Goal: Task Accomplishment & Management: Use online tool/utility

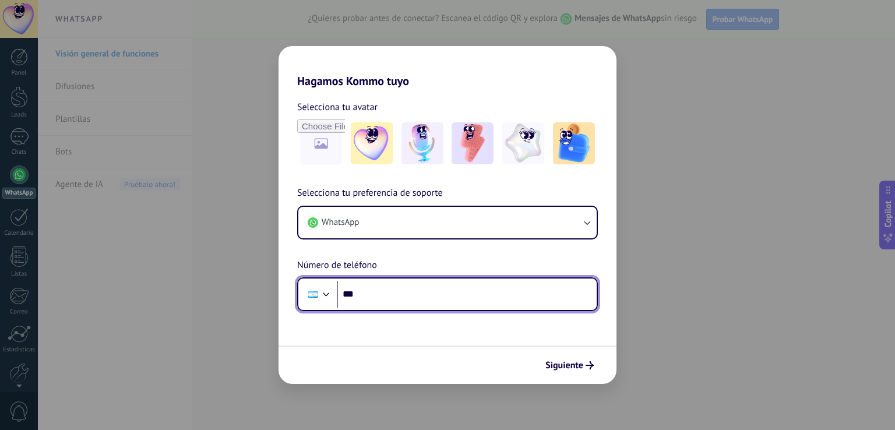
click at [402, 296] on input "***" at bounding box center [467, 294] width 260 height 27
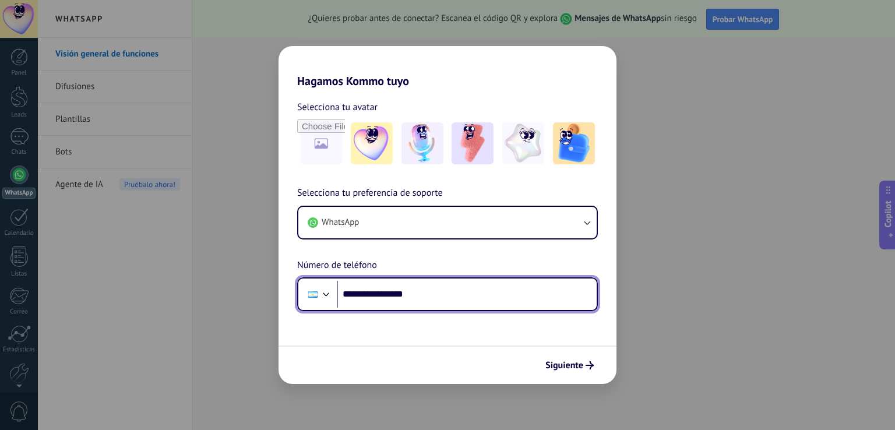
drag, startPoint x: 364, startPoint y: 293, endPoint x: 463, endPoint y: 315, distance: 102.1
click at [463, 315] on form "**********" at bounding box center [448, 236] width 338 height 296
type input "**********"
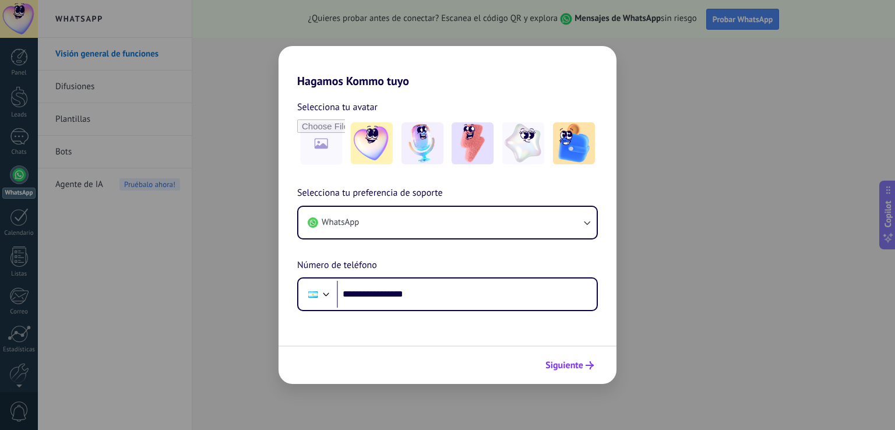
click at [573, 361] on span "Siguiente" at bounding box center [565, 365] width 38 height 8
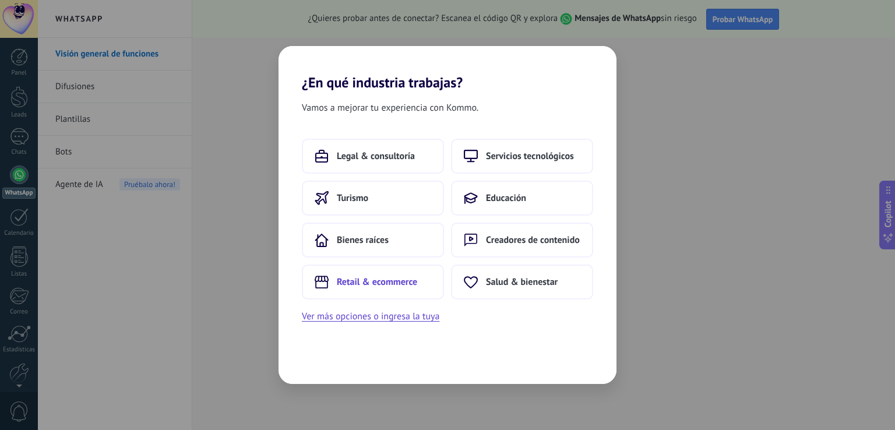
click at [392, 287] on button "Retail & ecommerce" at bounding box center [373, 282] width 142 height 35
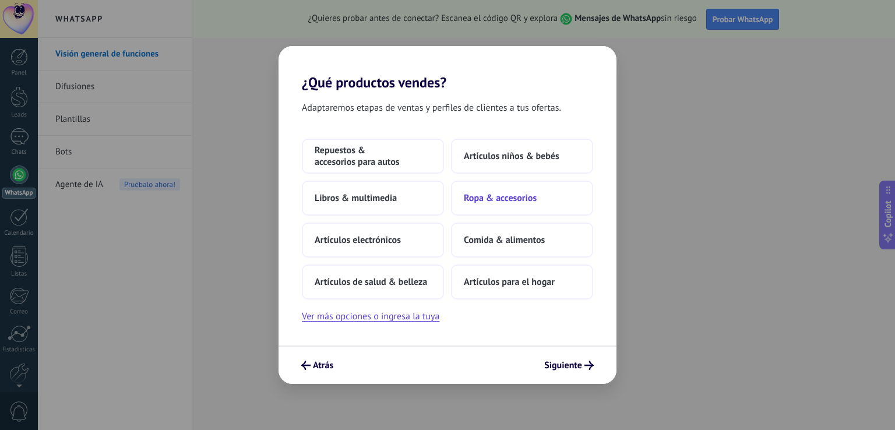
click at [478, 199] on span "Ropa & accesorios" at bounding box center [500, 198] width 73 height 12
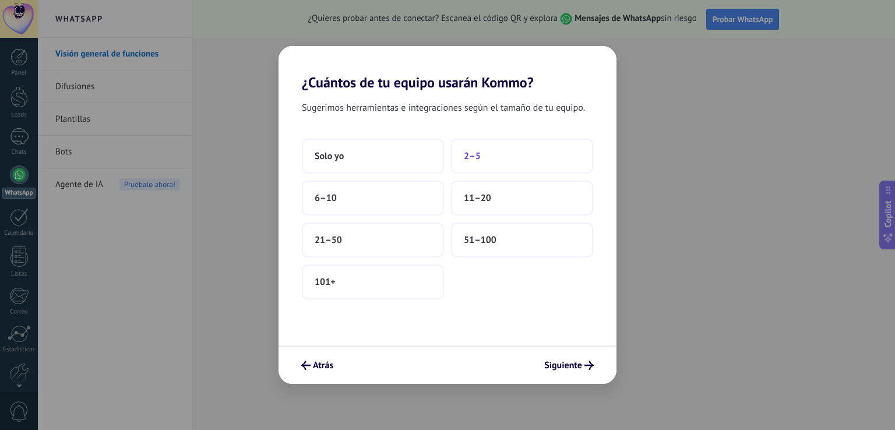
click at [513, 160] on button "2–5" at bounding box center [522, 156] width 142 height 35
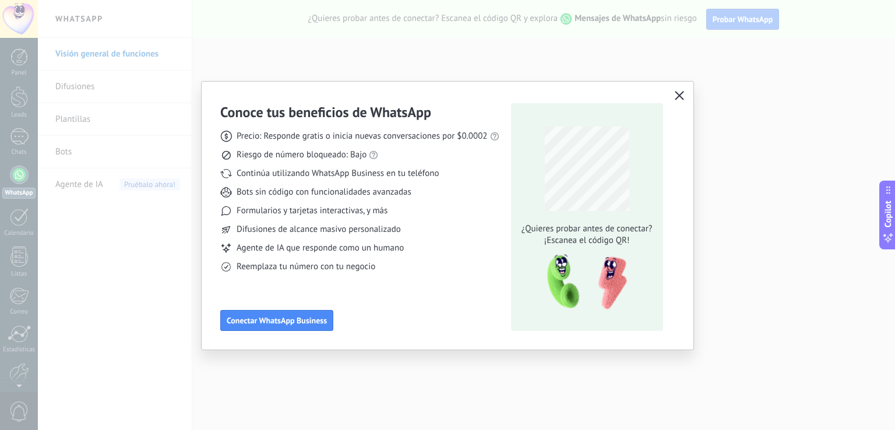
click at [678, 94] on use "button" at bounding box center [679, 95] width 9 height 9
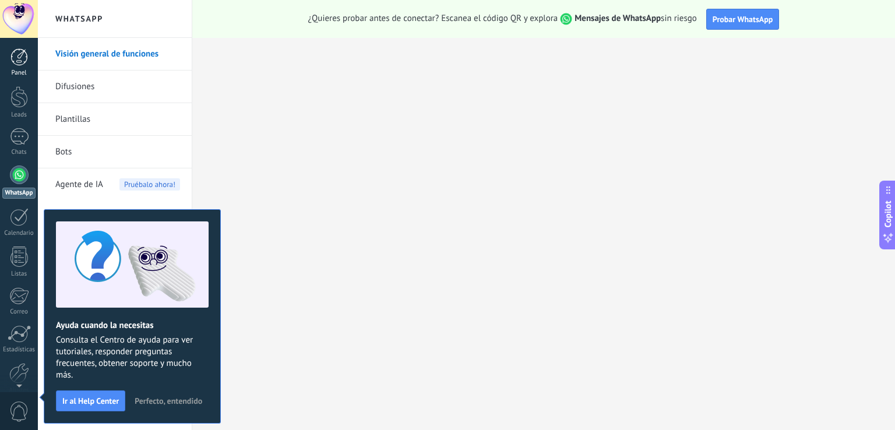
click at [22, 64] on div at bounding box center [18, 56] width 17 height 17
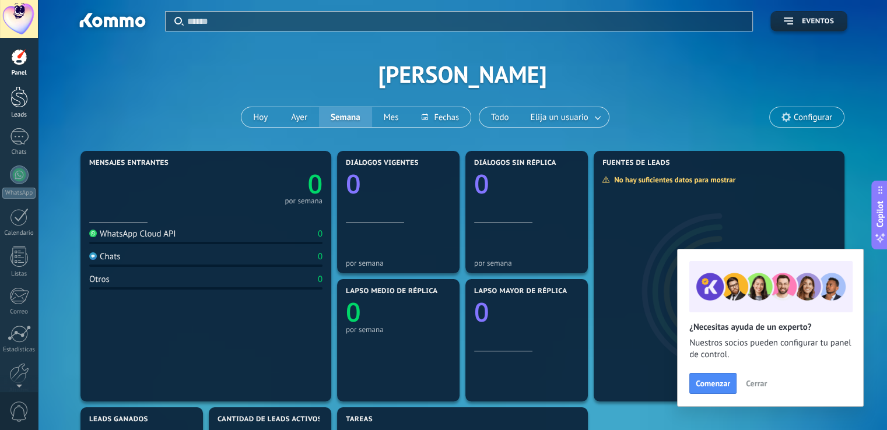
click at [21, 100] on div at bounding box center [18, 97] width 17 height 22
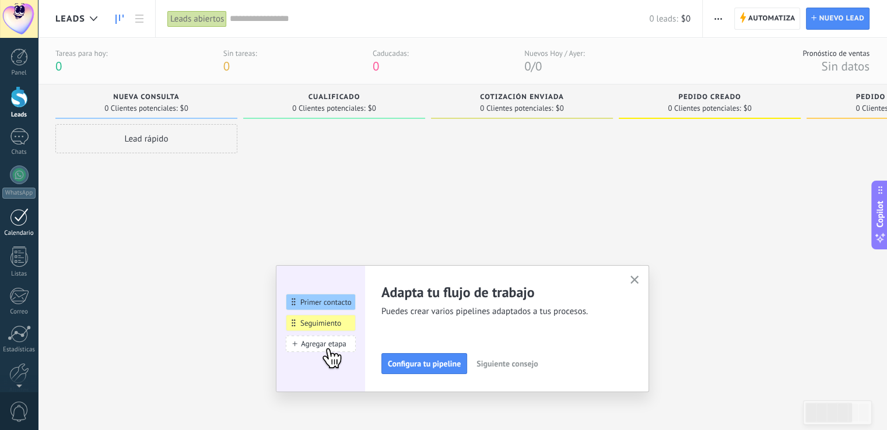
click at [16, 215] on div at bounding box center [19, 217] width 19 height 18
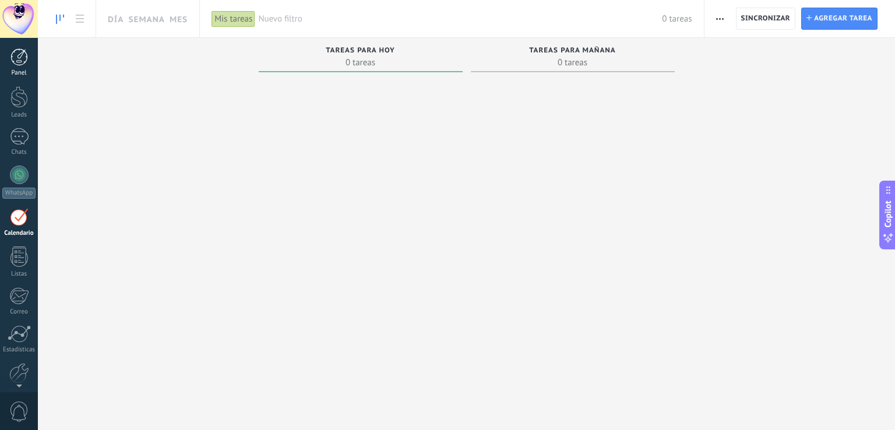
click at [21, 63] on div at bounding box center [18, 56] width 17 height 17
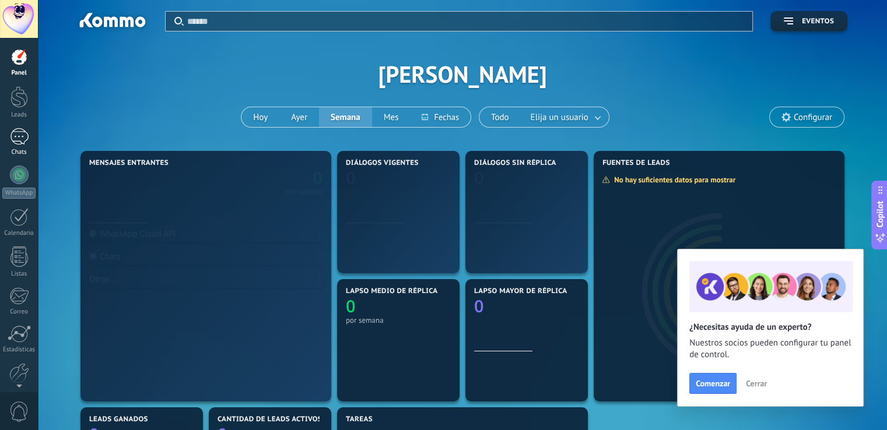
click at [23, 142] on div at bounding box center [19, 136] width 19 height 17
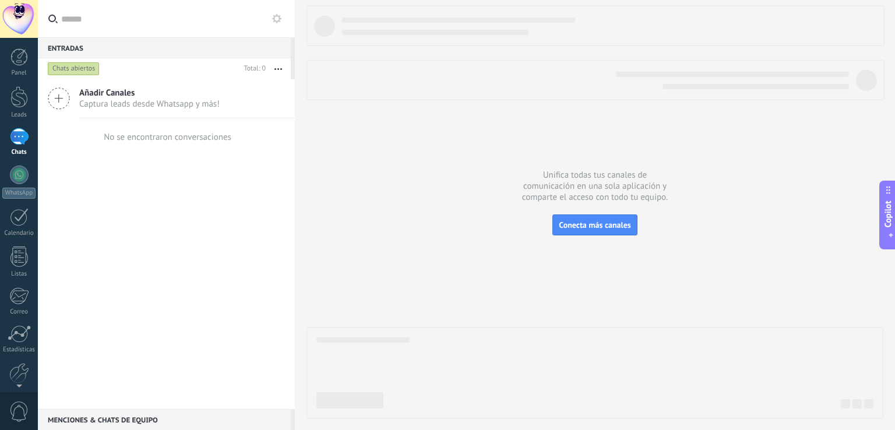
click at [191, 100] on span "Captura leads desde Whatsapp y más!" at bounding box center [149, 104] width 140 height 11
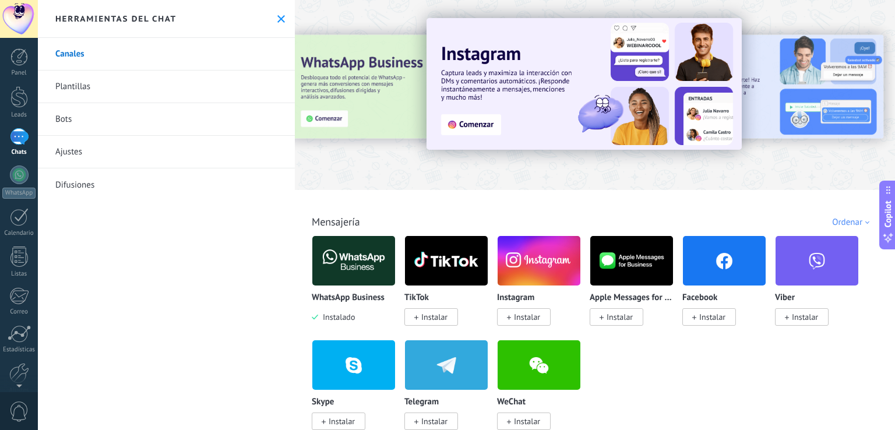
click at [118, 52] on link "Canales" at bounding box center [166, 54] width 257 height 33
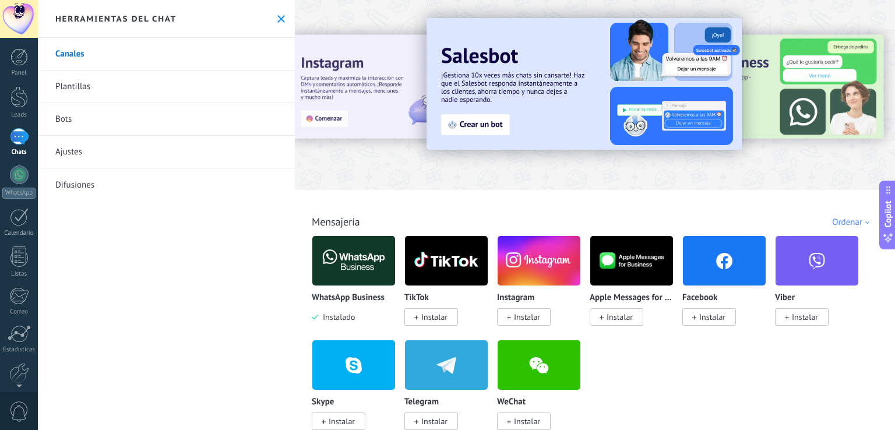
click at [270, 15] on div "Herramientas del chat" at bounding box center [166, 19] width 257 height 38
click at [277, 17] on use at bounding box center [281, 19] width 8 height 8
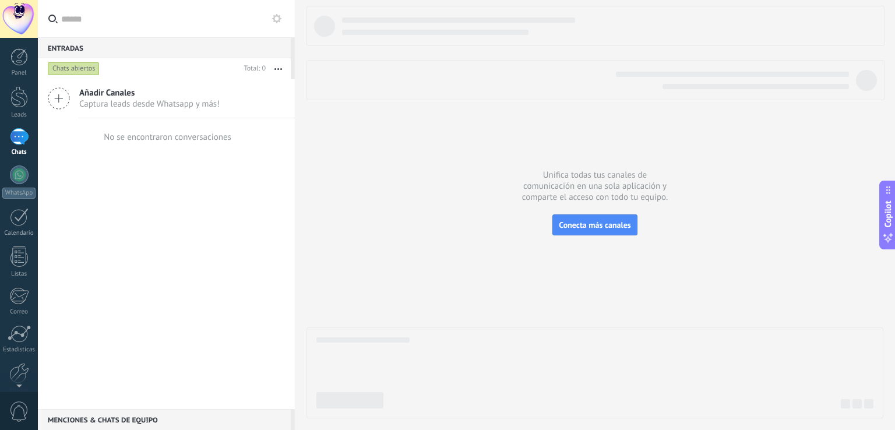
click at [19, 135] on div at bounding box center [19, 136] width 19 height 17
click at [23, 100] on div at bounding box center [18, 97] width 17 height 22
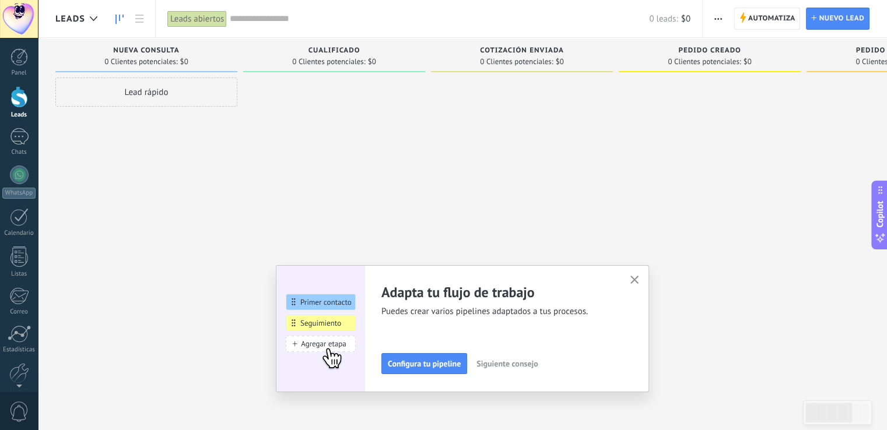
click at [642, 279] on button "button" at bounding box center [634, 281] width 15 height 16
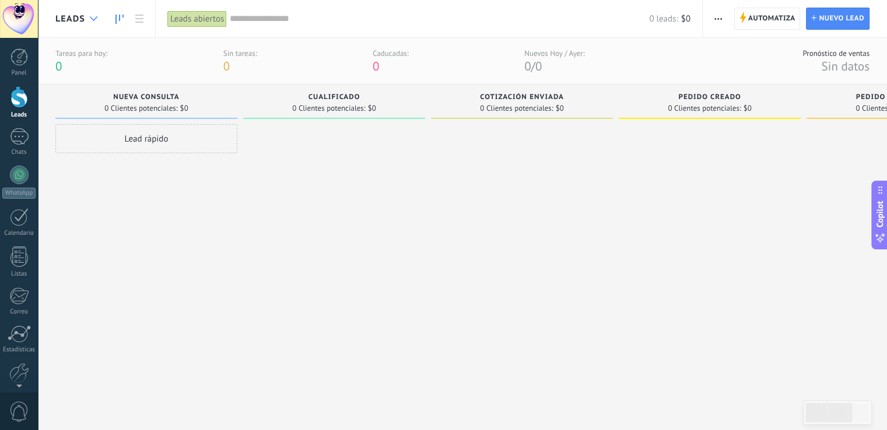
click at [87, 13] on div at bounding box center [93, 19] width 19 height 23
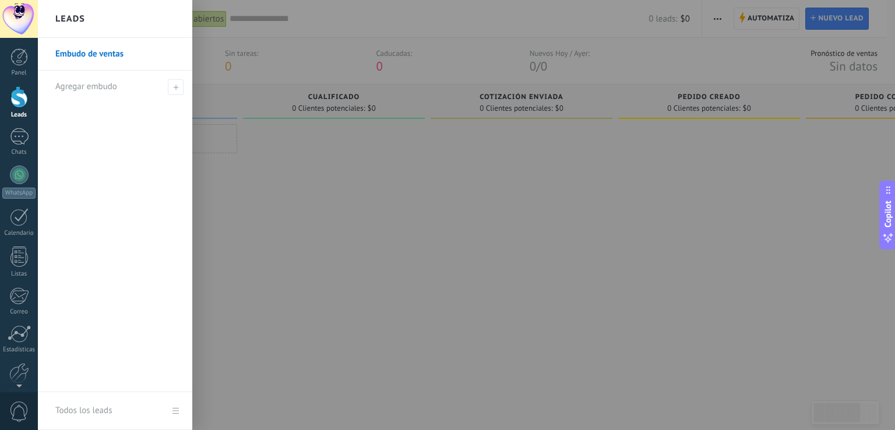
click at [104, 56] on link "Embudo de ventas" at bounding box center [117, 54] width 125 height 33
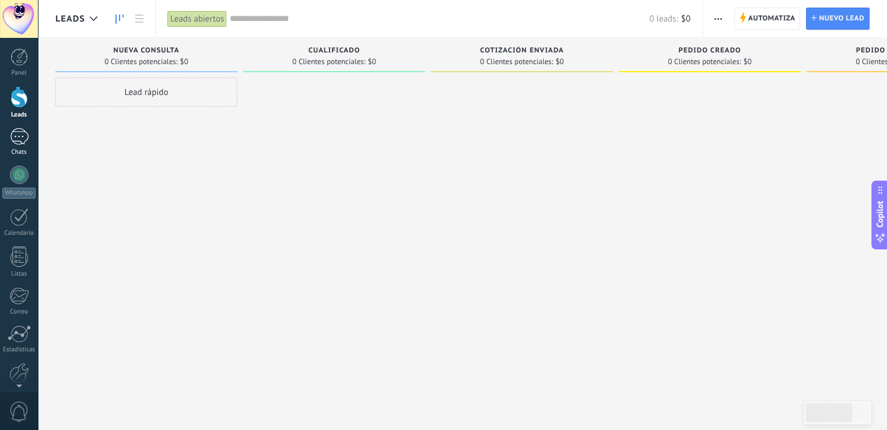
click at [15, 138] on div at bounding box center [19, 136] width 19 height 17
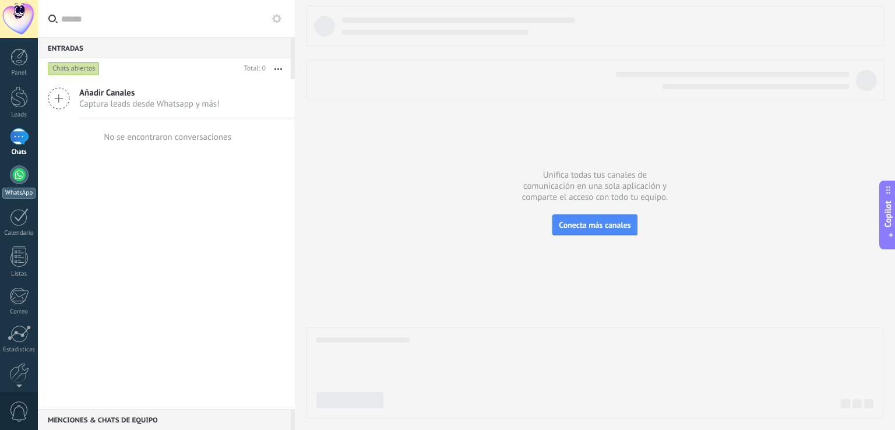
click at [21, 178] on div at bounding box center [19, 175] width 19 height 19
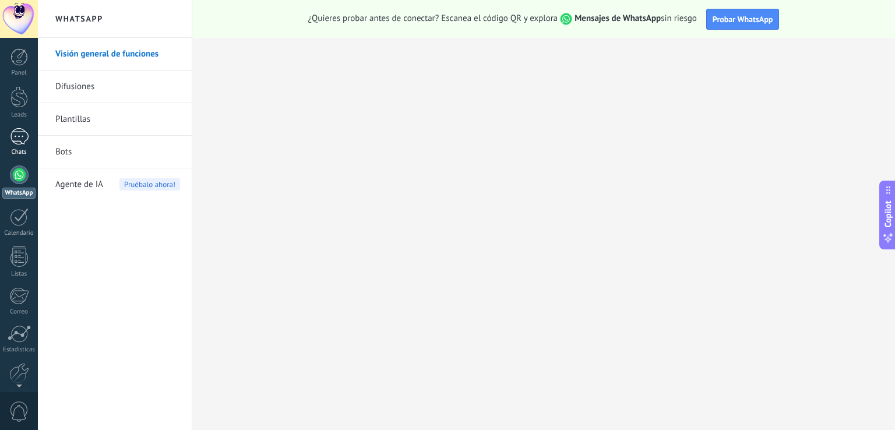
click at [20, 134] on div at bounding box center [19, 136] width 19 height 17
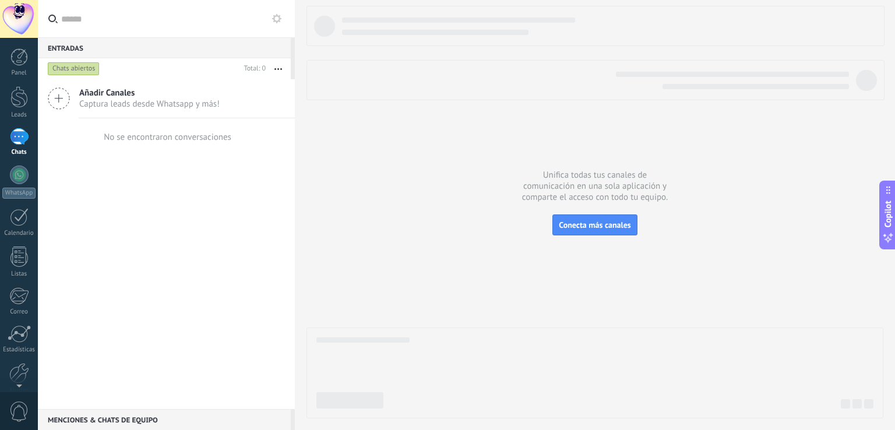
click at [20, 134] on div at bounding box center [19, 136] width 19 height 17
click at [14, 136] on div at bounding box center [19, 136] width 19 height 17
click at [124, 99] on span "Captura leads desde Whatsapp y más!" at bounding box center [149, 104] width 140 height 11
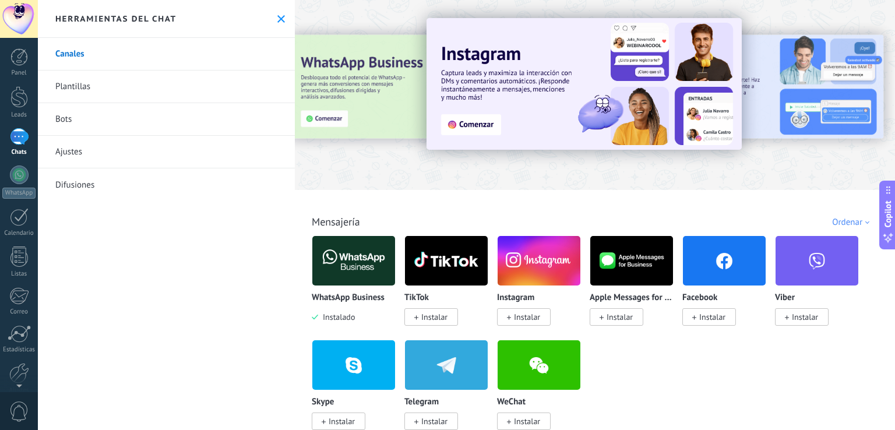
click at [19, 138] on div at bounding box center [19, 136] width 19 height 17
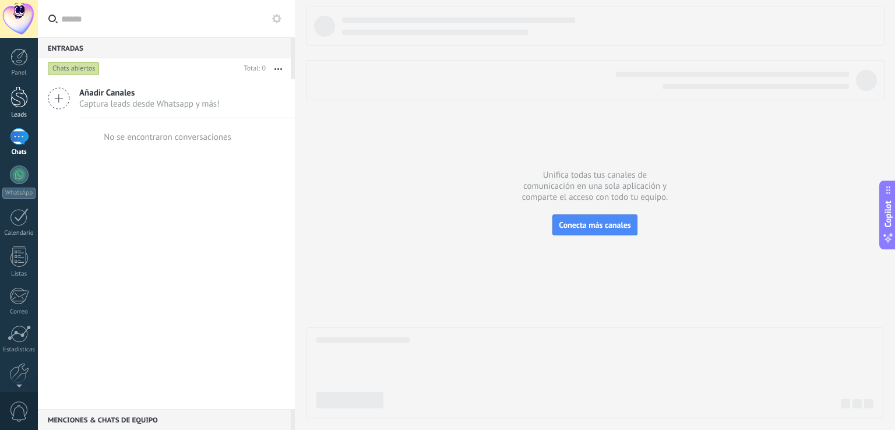
click at [18, 103] on div at bounding box center [18, 97] width 17 height 22
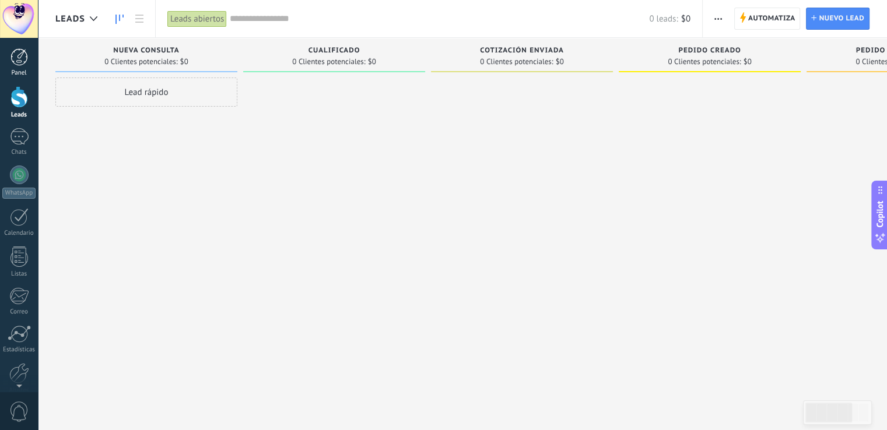
click at [16, 57] on div at bounding box center [18, 56] width 17 height 17
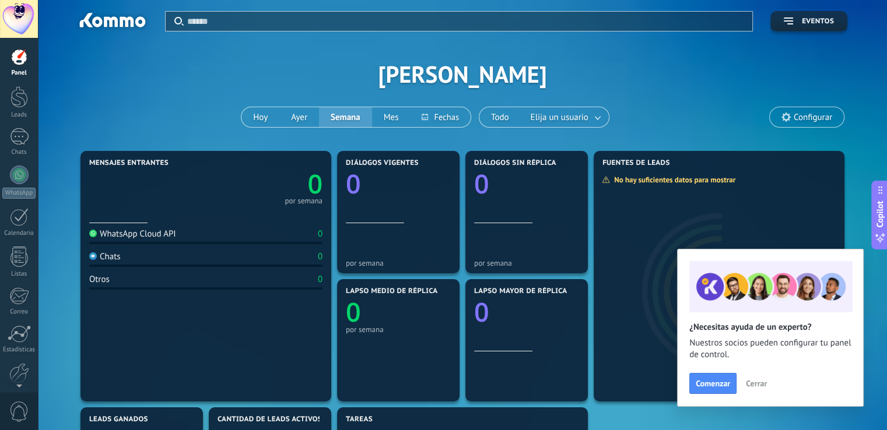
scroll to position [58, 0]
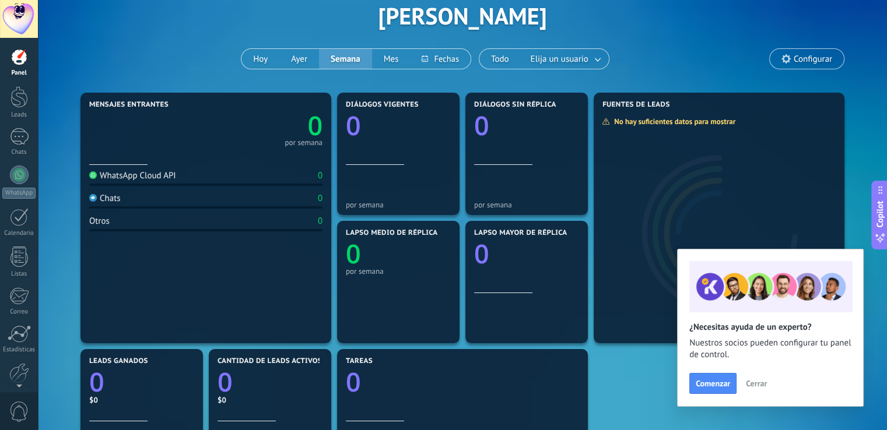
click at [201, 159] on div at bounding box center [205, 154] width 233 height 10
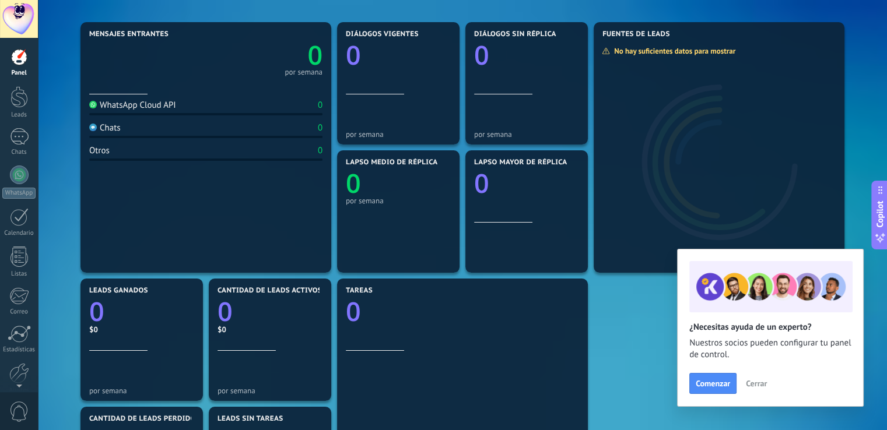
scroll to position [0, 0]
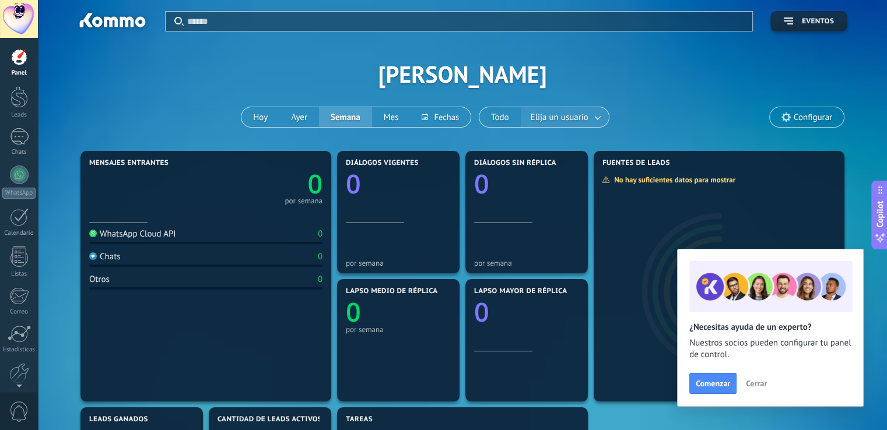
click at [532, 117] on span "Elija un usuario" at bounding box center [559, 118] width 62 height 16
click at [17, 57] on div at bounding box center [18, 56] width 17 height 17
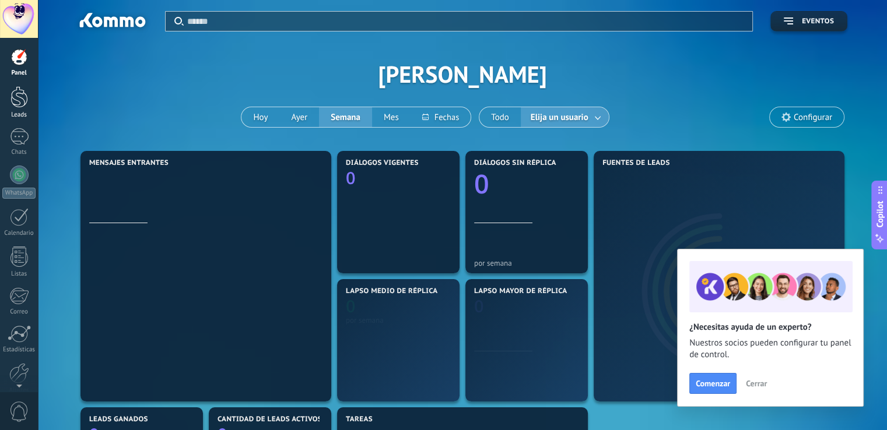
click at [16, 103] on div at bounding box center [18, 97] width 17 height 22
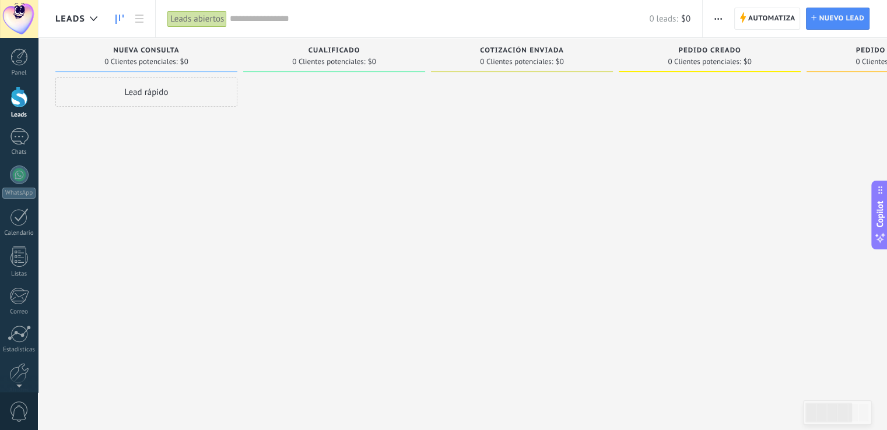
click at [251, 133] on div at bounding box center [334, 217] width 182 height 278
click at [18, 137] on div at bounding box center [19, 136] width 19 height 17
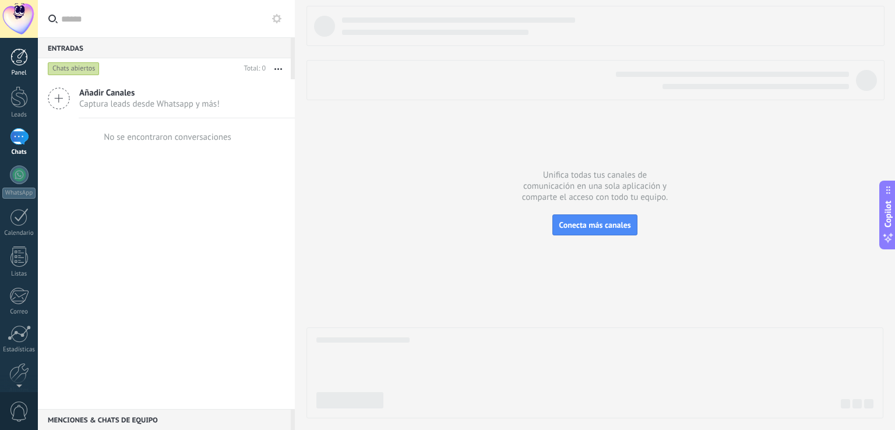
click at [26, 58] on div at bounding box center [18, 56] width 17 height 17
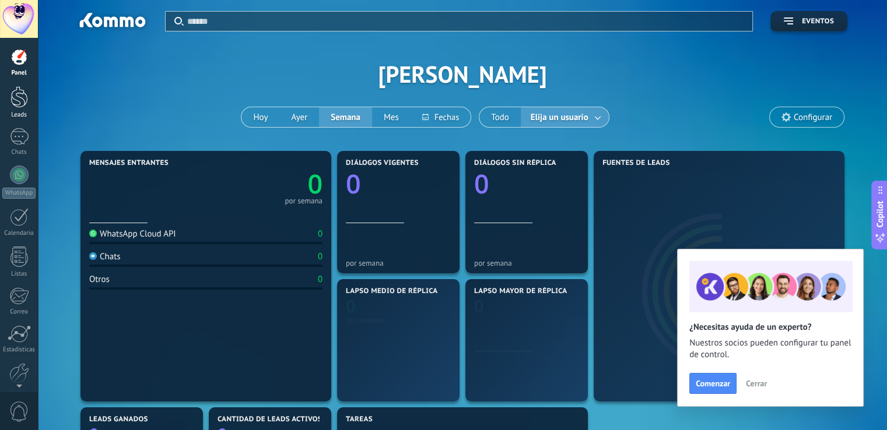
click at [15, 111] on div "Leads" at bounding box center [19, 115] width 34 height 8
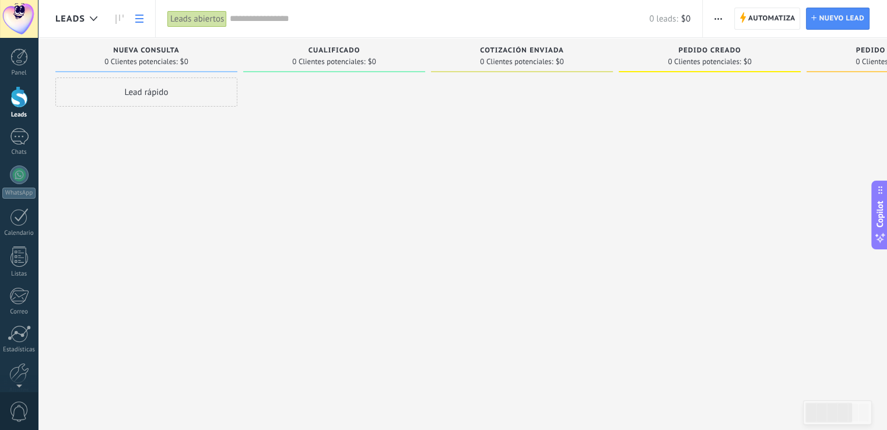
click at [140, 19] on icon at bounding box center [139, 19] width 8 height 8
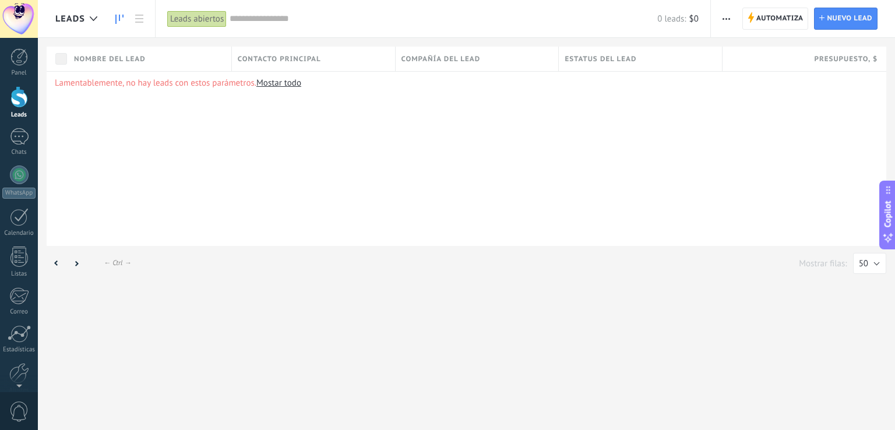
click at [121, 19] on icon at bounding box center [119, 19] width 8 height 9
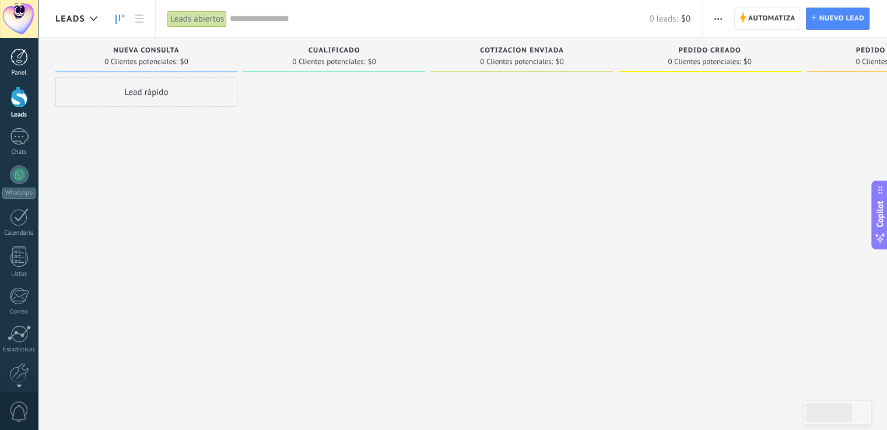
click at [19, 62] on div at bounding box center [18, 56] width 17 height 17
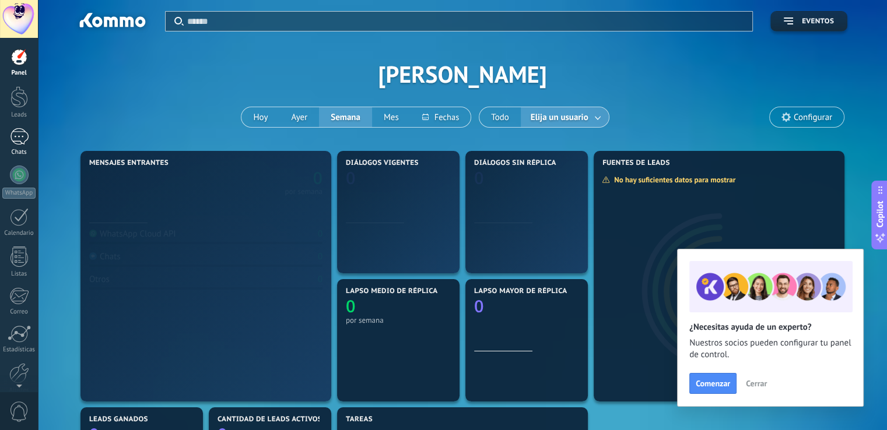
click at [19, 138] on div at bounding box center [19, 136] width 19 height 17
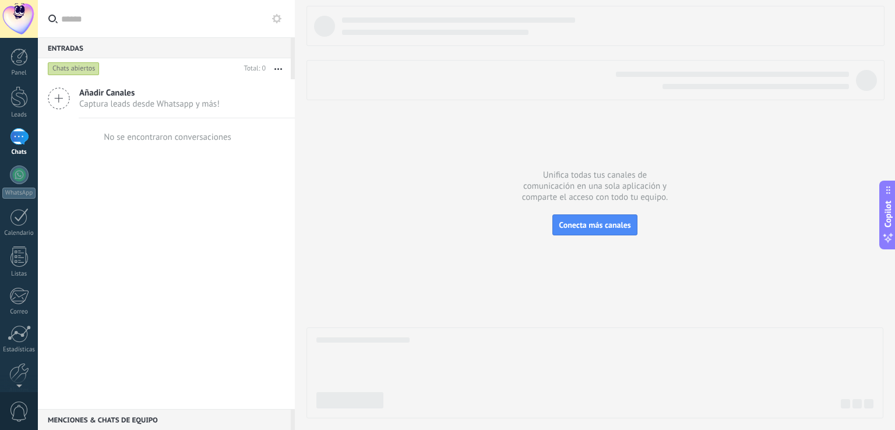
click at [112, 99] on span "Captura leads desde Whatsapp y más!" at bounding box center [149, 104] width 140 height 11
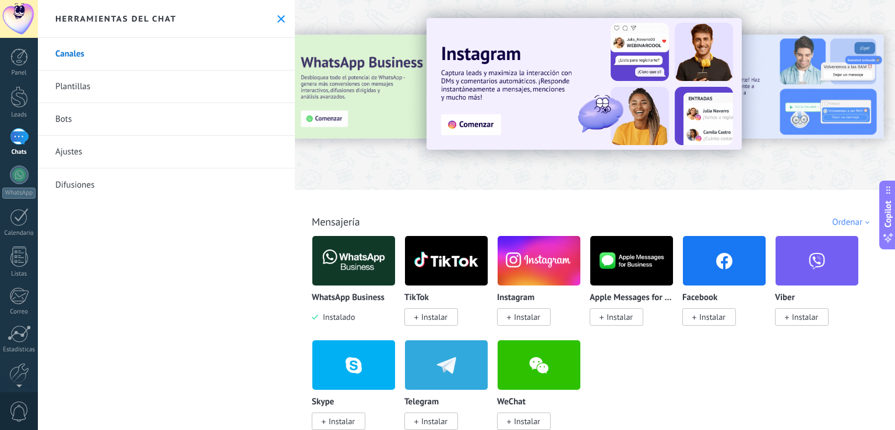
click at [19, 145] on div at bounding box center [19, 136] width 19 height 17
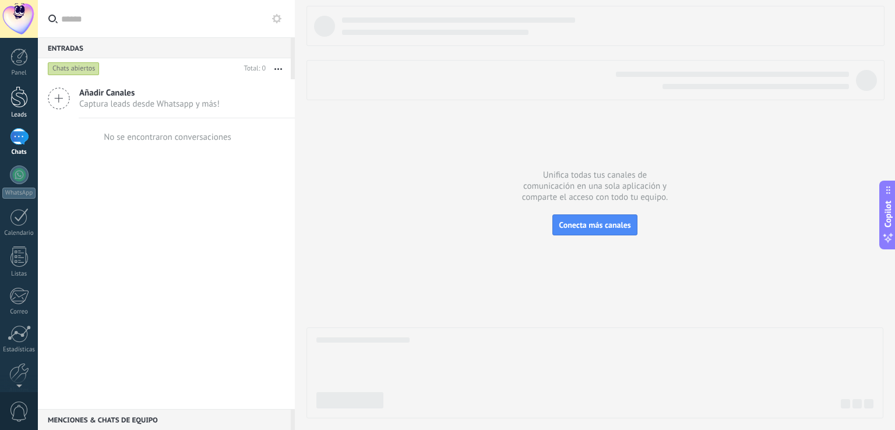
click at [15, 103] on div at bounding box center [18, 97] width 17 height 22
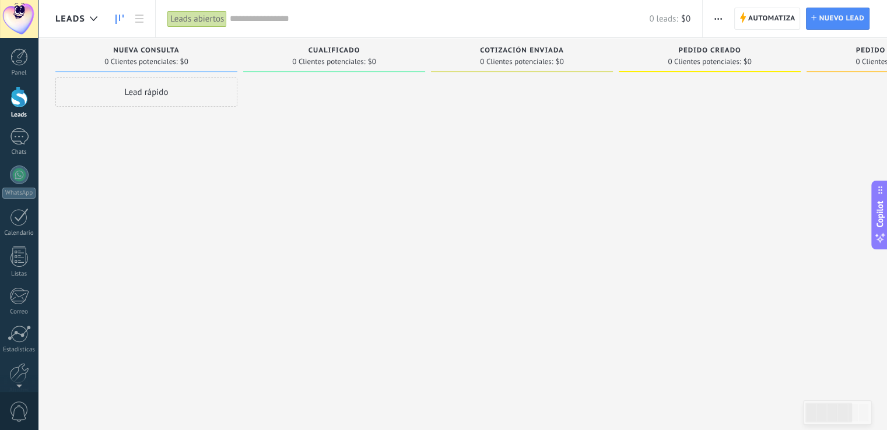
click at [157, 58] on span "0 Clientes potenciales:" at bounding box center [140, 61] width 73 height 7
click at [19, 58] on div at bounding box center [18, 56] width 17 height 17
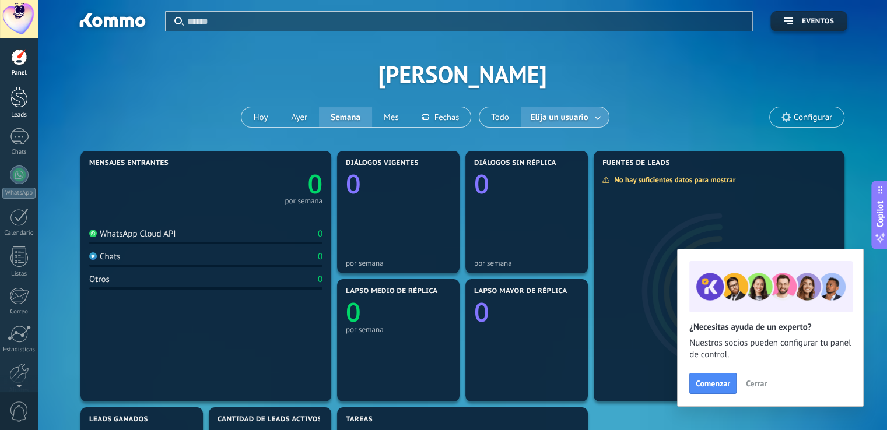
click at [14, 107] on div at bounding box center [18, 97] width 17 height 22
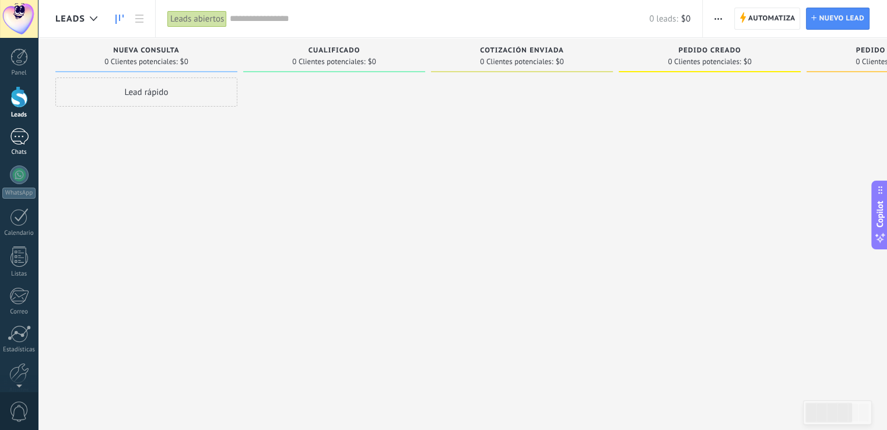
click at [19, 143] on div at bounding box center [19, 136] width 19 height 17
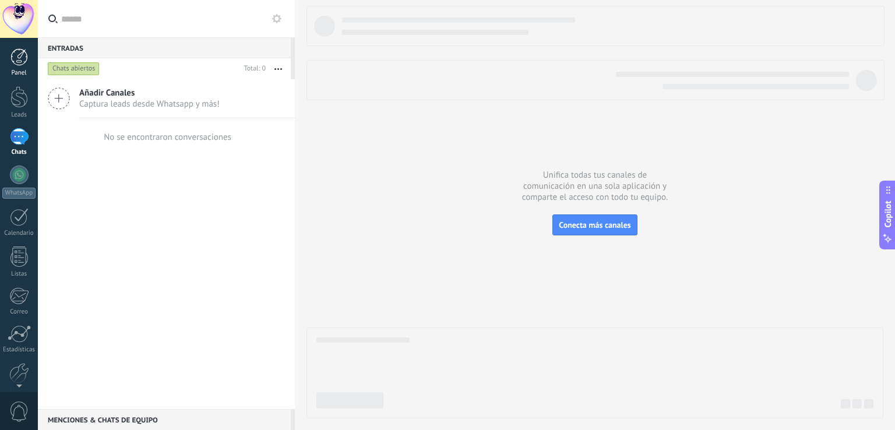
click at [20, 52] on div at bounding box center [18, 56] width 17 height 17
